Goal: Information Seeking & Learning: Learn about a topic

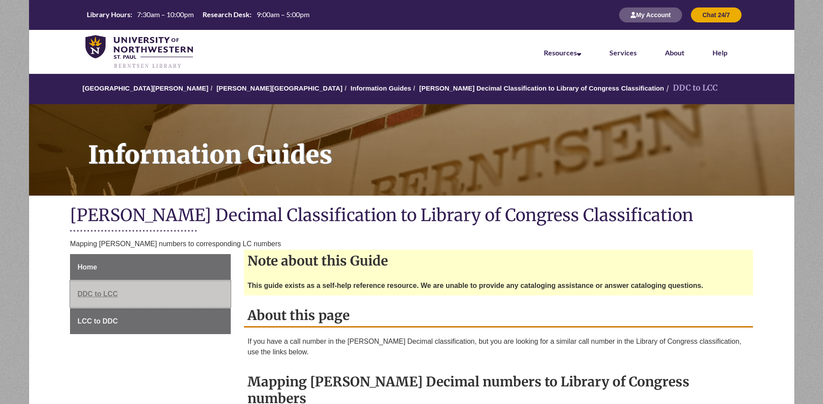
click at [107, 295] on span "DDC to LCC" at bounding box center [97, 293] width 40 height 7
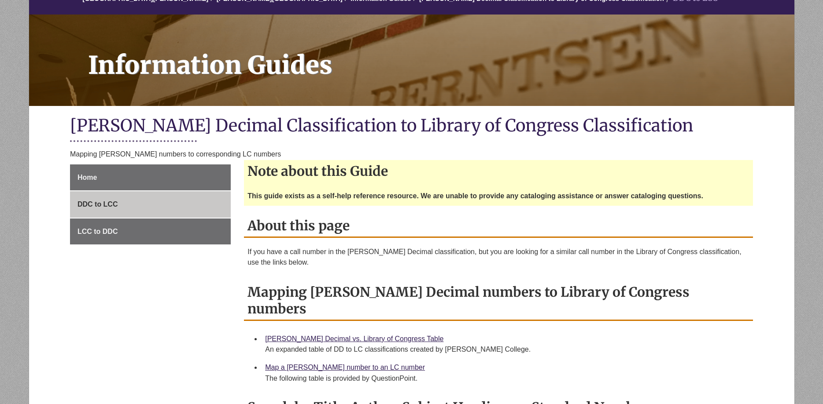
scroll to position [135, 0]
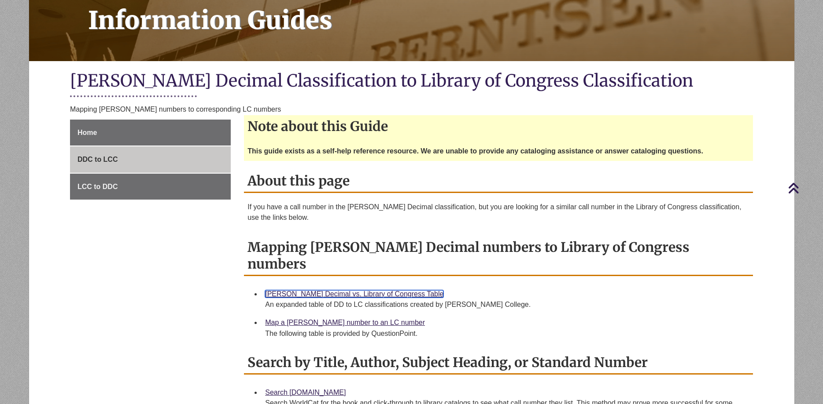
click at [328, 290] on link "Dewey Decimal vs. Library of Congress Table" at bounding box center [354, 293] width 178 height 7
click at [326, 290] on link "Dewey Decimal vs. Library of Congress Table" at bounding box center [354, 293] width 178 height 7
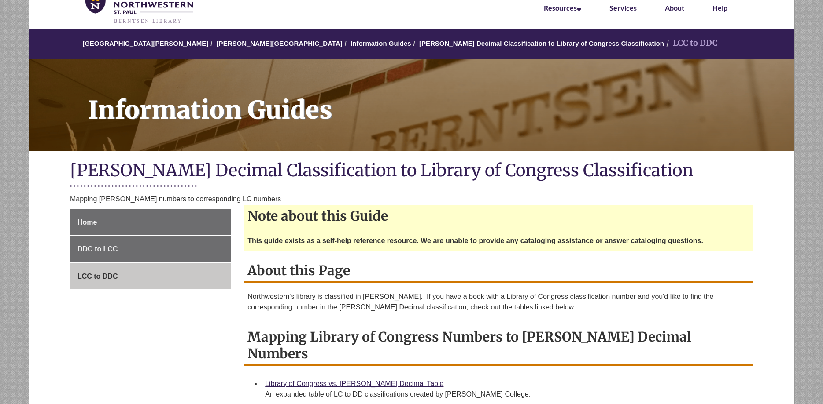
scroll to position [135, 0]
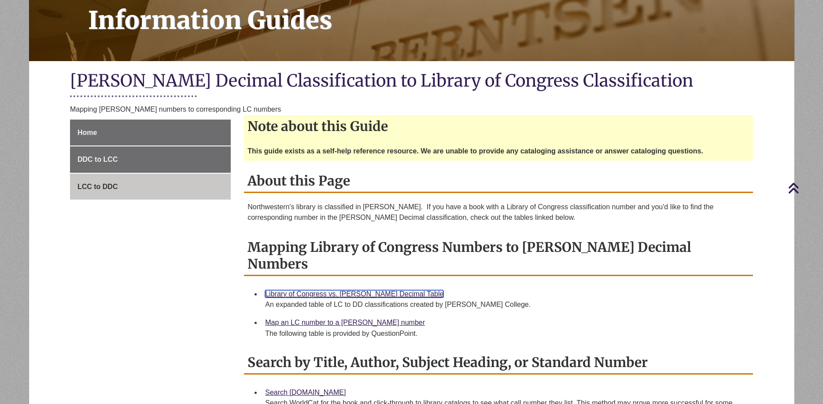
click at [362, 290] on link "Library of Congress vs. Dewey Decimal Table" at bounding box center [354, 293] width 178 height 7
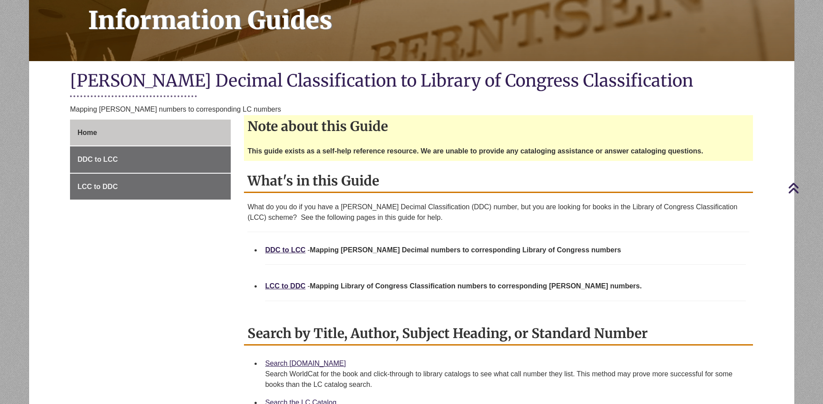
scroll to position [269, 0]
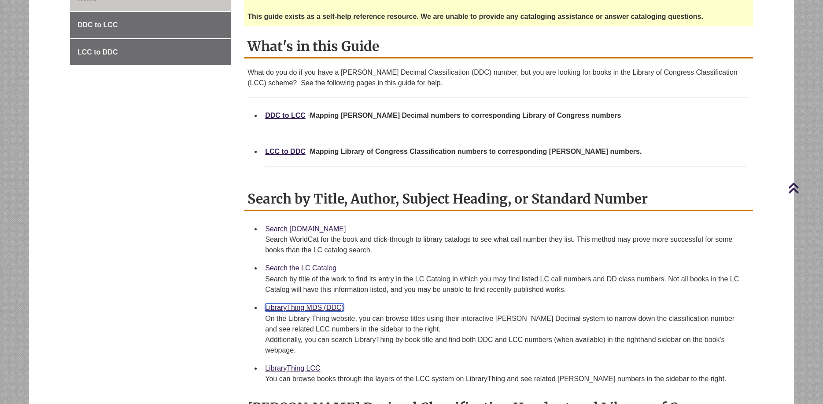
click at [320, 312] on link "LibraryThing MDS (DDC)" at bounding box center [304, 307] width 79 height 7
